Goal: Task Accomplishment & Management: Manage account settings

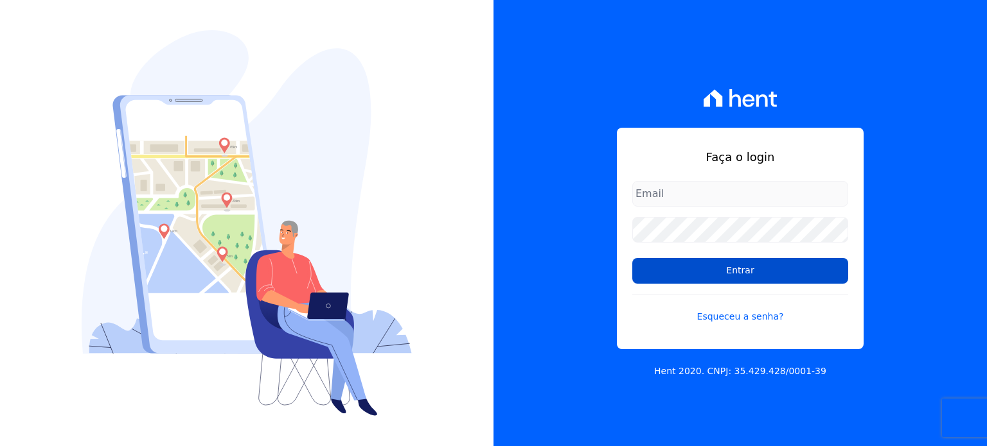
type input "[EMAIL_ADDRESS][DOMAIN_NAME]"
click at [734, 281] on input "Entrar" at bounding box center [740, 271] width 216 height 26
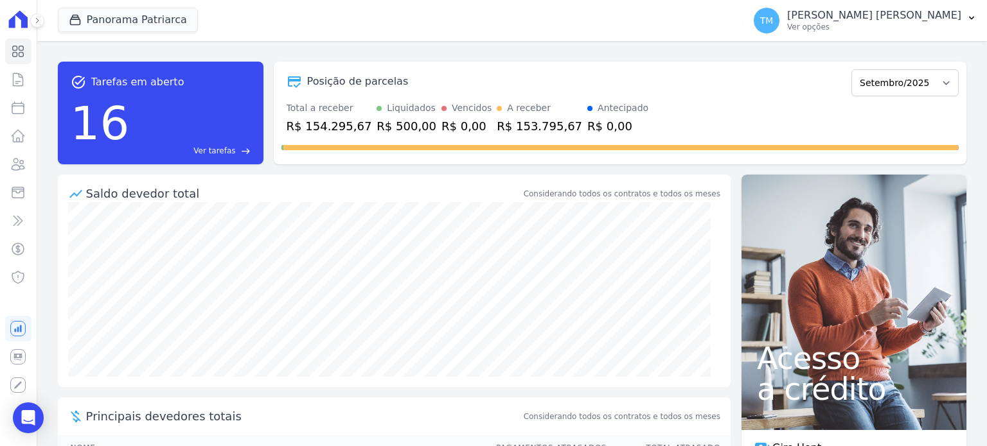
click at [146, 5] on div "Panorama [PERSON_NAME] SWA Realty Panorama Olivetanos Panorama [PERSON_NAME] Ap…" at bounding box center [398, 20] width 681 height 42
click at [145, 16] on button "Panorama Patriarca" at bounding box center [128, 20] width 140 height 24
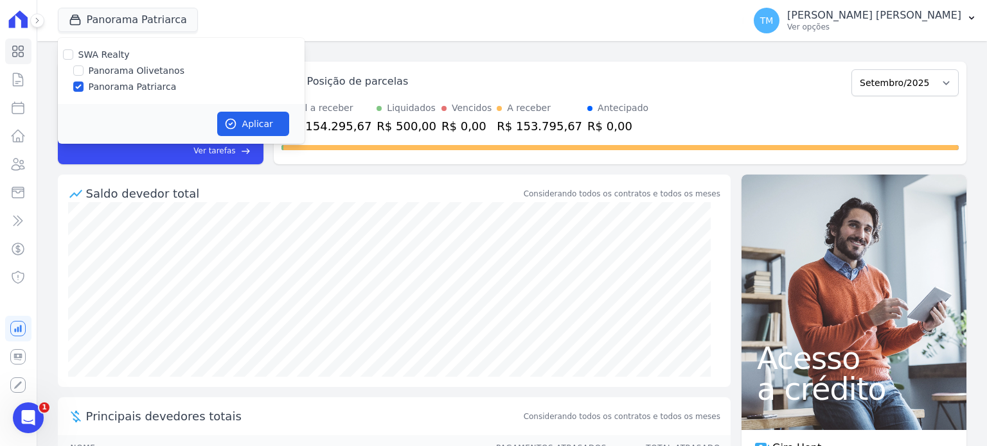
click at [161, 75] on label "Panorama Olivetanos" at bounding box center [137, 70] width 96 height 13
click at [84, 75] on input "Panorama Olivetanos" at bounding box center [78, 71] width 10 height 10
checkbox input "true"
click at [155, 83] on label "Panorama Patriarca" at bounding box center [133, 86] width 88 height 13
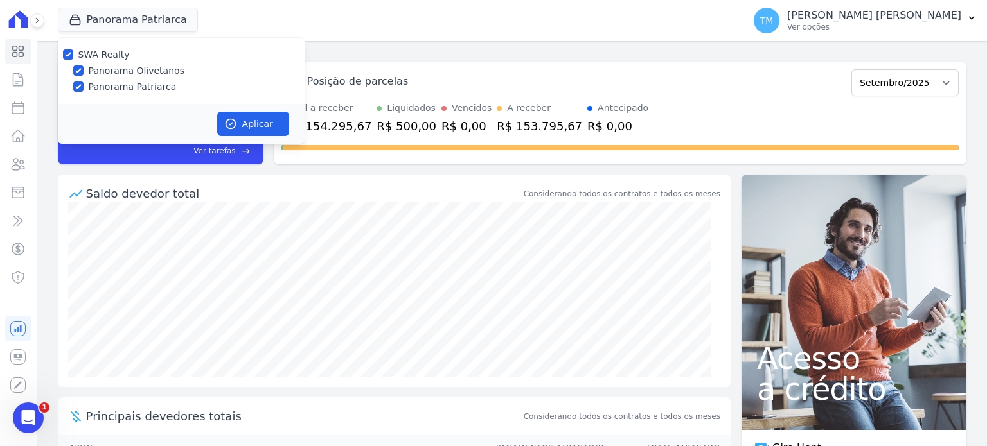
click at [84, 83] on input "Panorama Patriarca" at bounding box center [78, 87] width 10 height 10
checkbox input "false"
click at [249, 125] on button "Aplicar" at bounding box center [253, 124] width 72 height 24
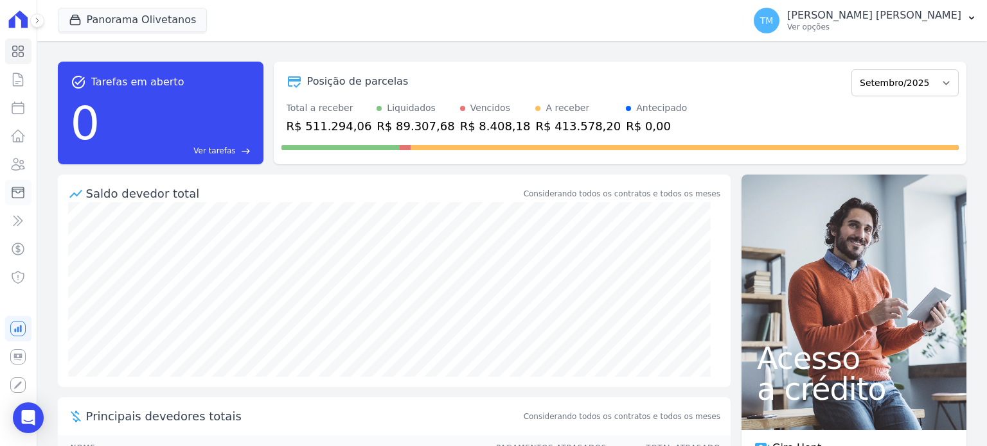
click at [28, 190] on link "Minha Carteira" at bounding box center [18, 193] width 26 height 26
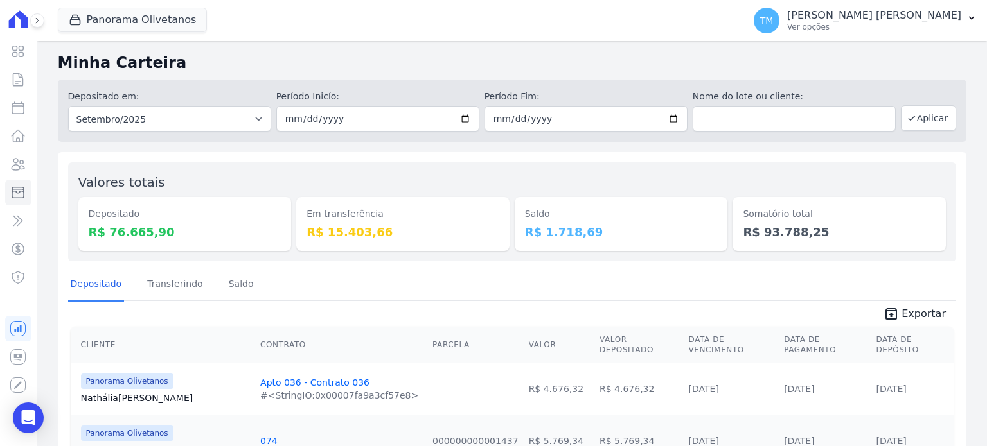
scroll to position [64, 0]
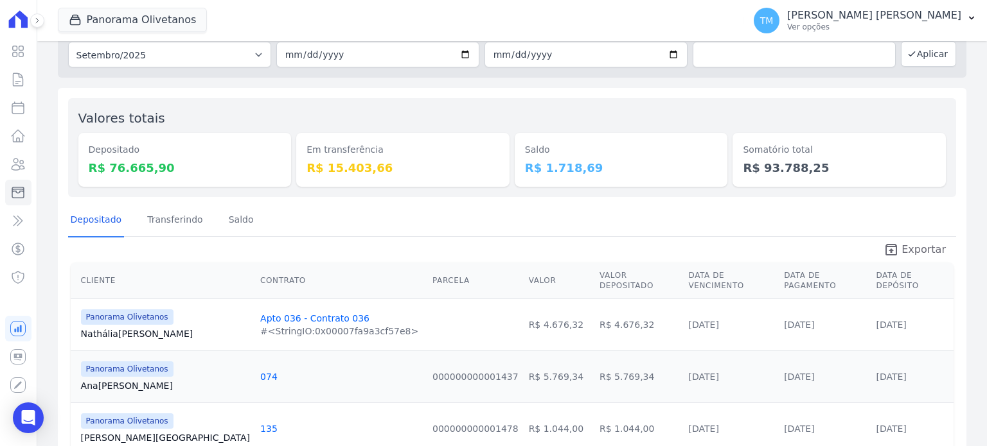
click at [907, 248] on span "Exportar" at bounding box center [923, 249] width 44 height 15
click at [917, 18] on p "[PERSON_NAME] [PERSON_NAME]" at bounding box center [874, 15] width 174 height 13
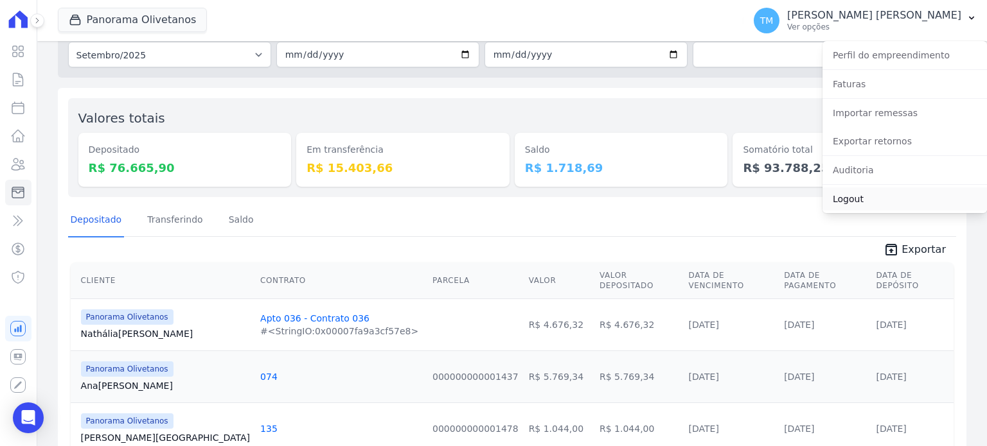
click at [857, 203] on link "Logout" at bounding box center [904, 199] width 164 height 23
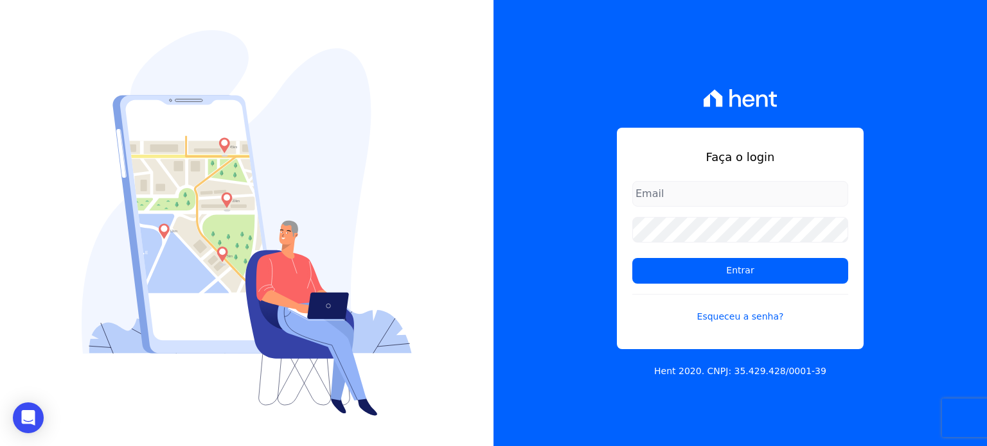
type input "[EMAIL_ADDRESS][DOMAIN_NAME]"
